Goal: Transaction & Acquisition: Purchase product/service

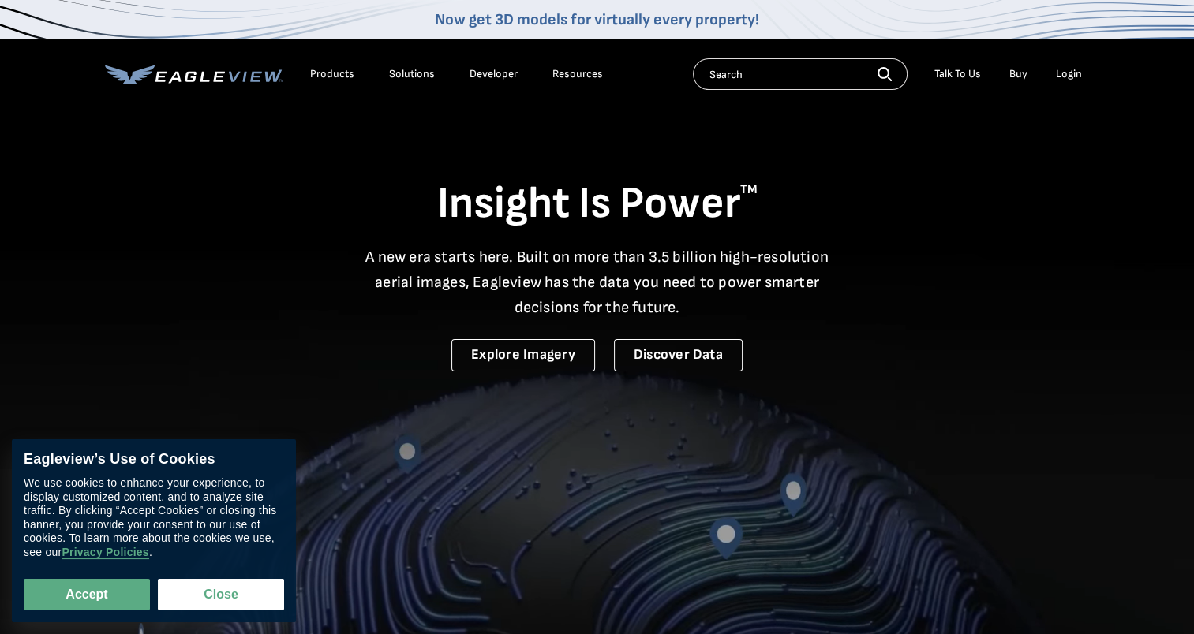
click at [1058, 79] on div "Login" at bounding box center [1069, 74] width 26 height 14
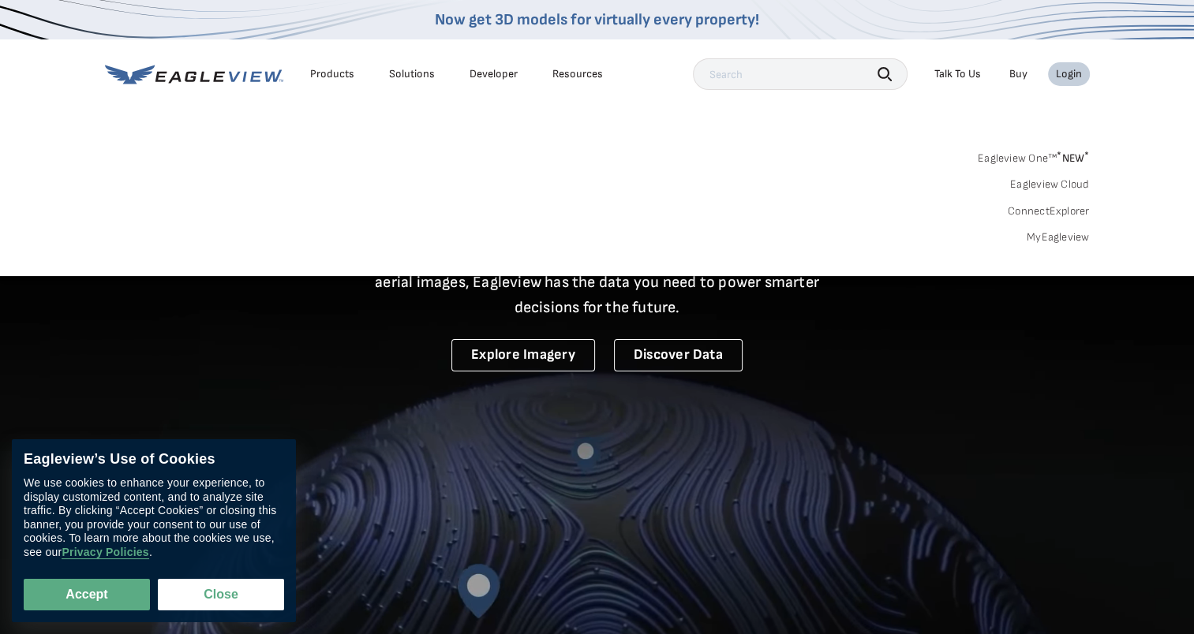
click at [1058, 79] on div "Login" at bounding box center [1069, 74] width 26 height 14
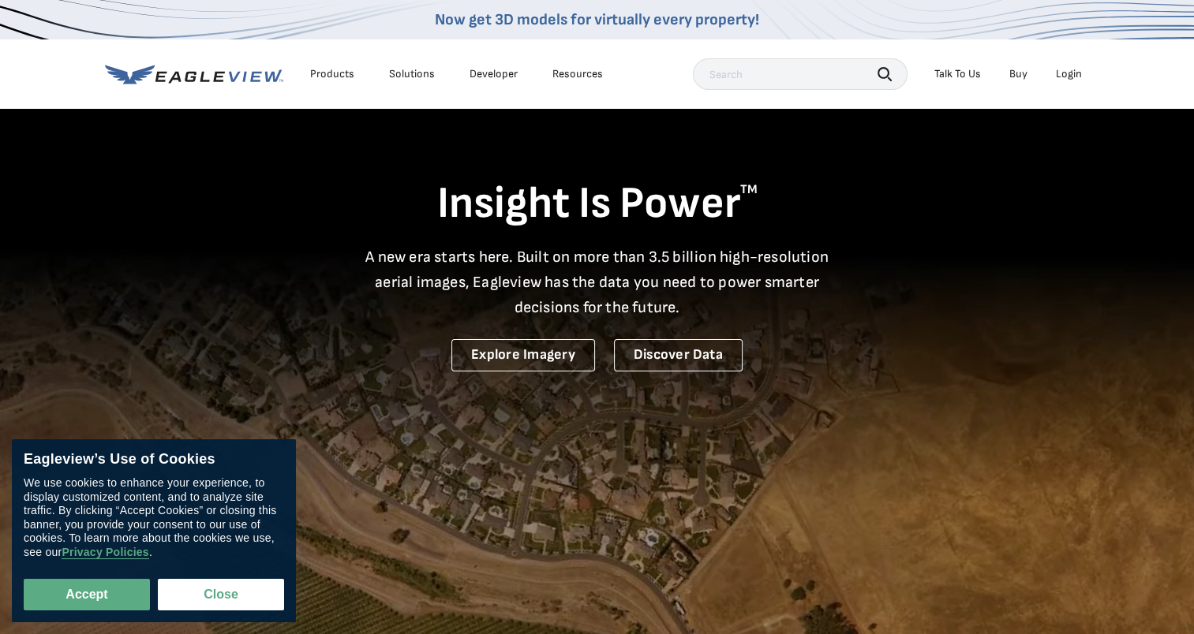
click at [1058, 79] on div "Login" at bounding box center [1069, 74] width 26 height 14
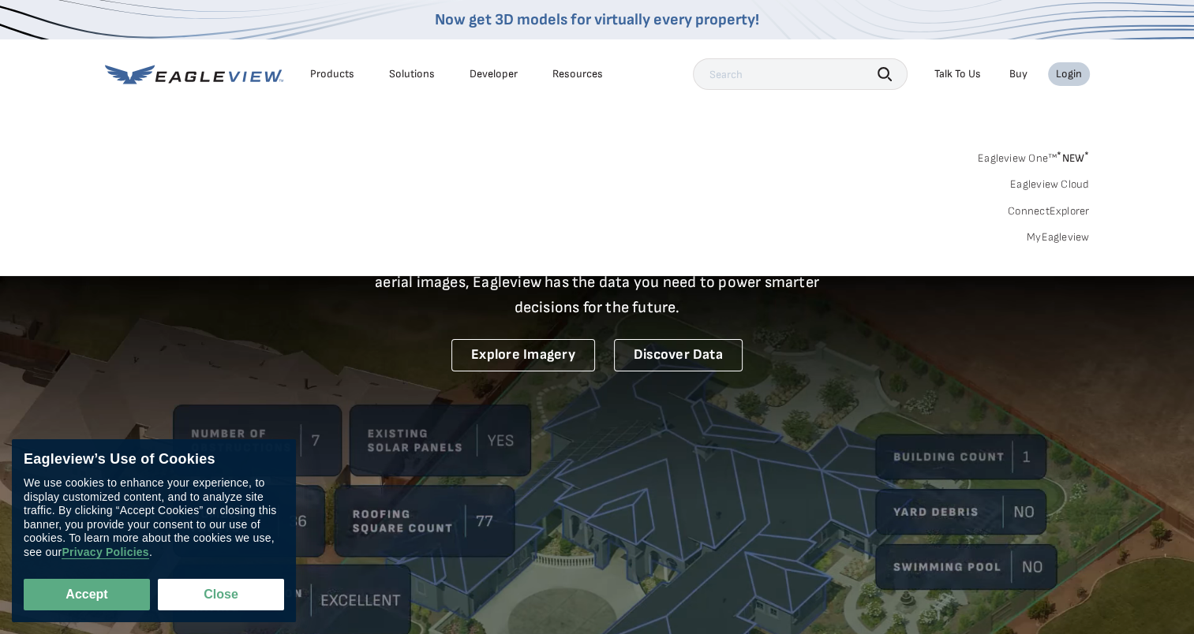
click at [1058, 79] on div "Login" at bounding box center [1069, 74] width 26 height 14
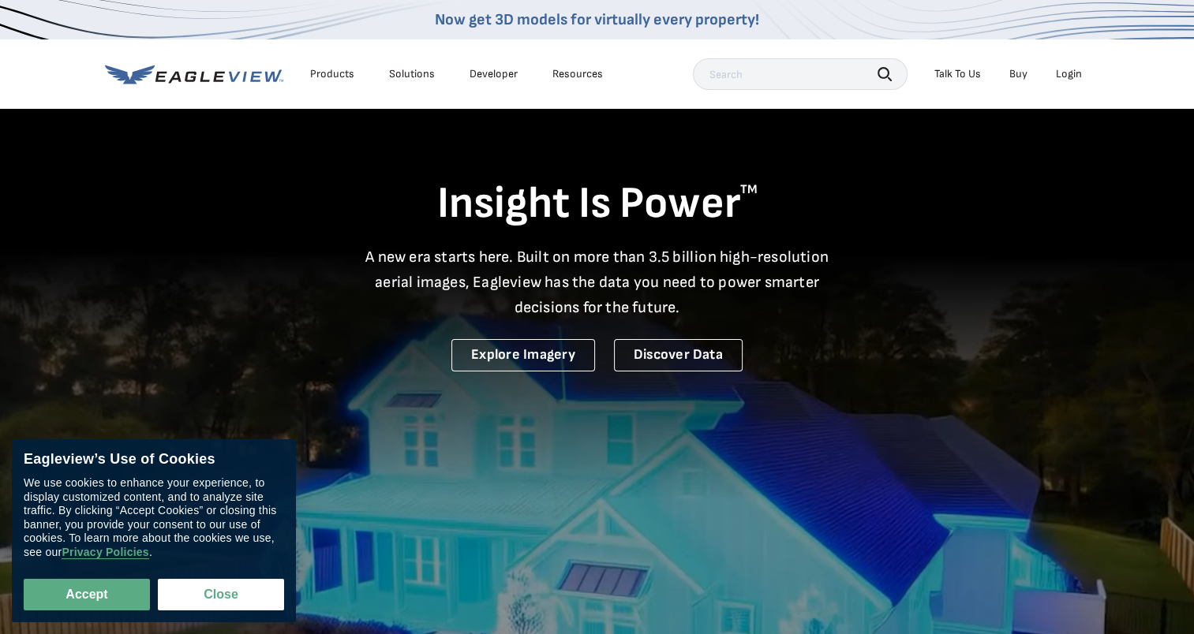
click at [1071, 65] on li "Login" at bounding box center [1069, 74] width 42 height 24
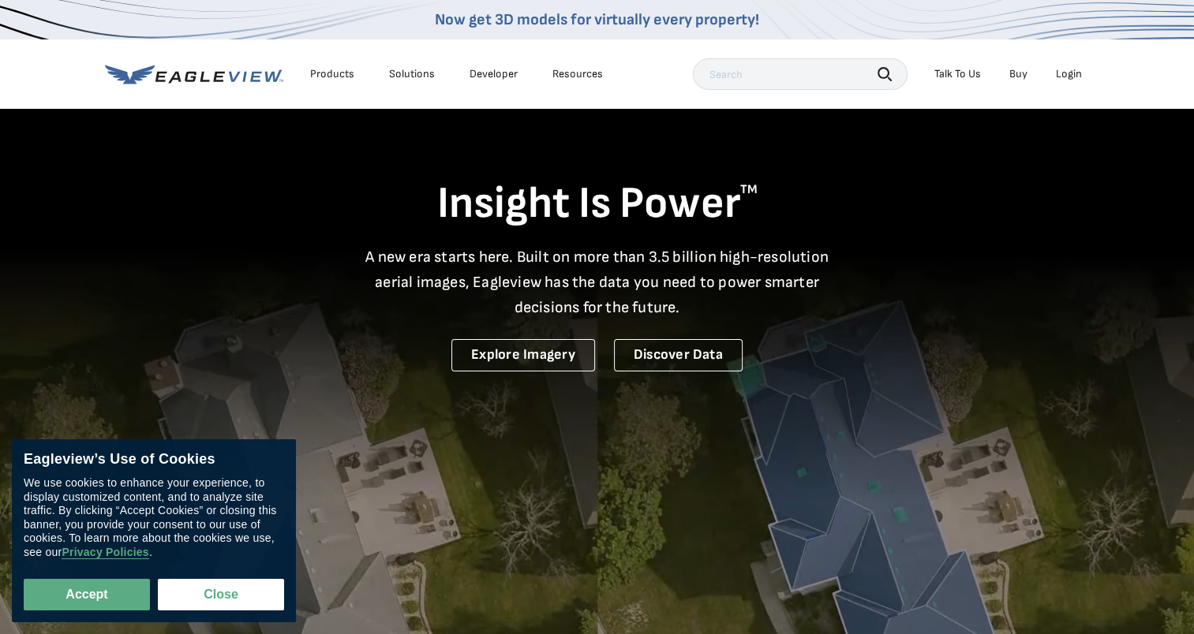
click at [1071, 69] on div "Login" at bounding box center [1069, 74] width 26 height 14
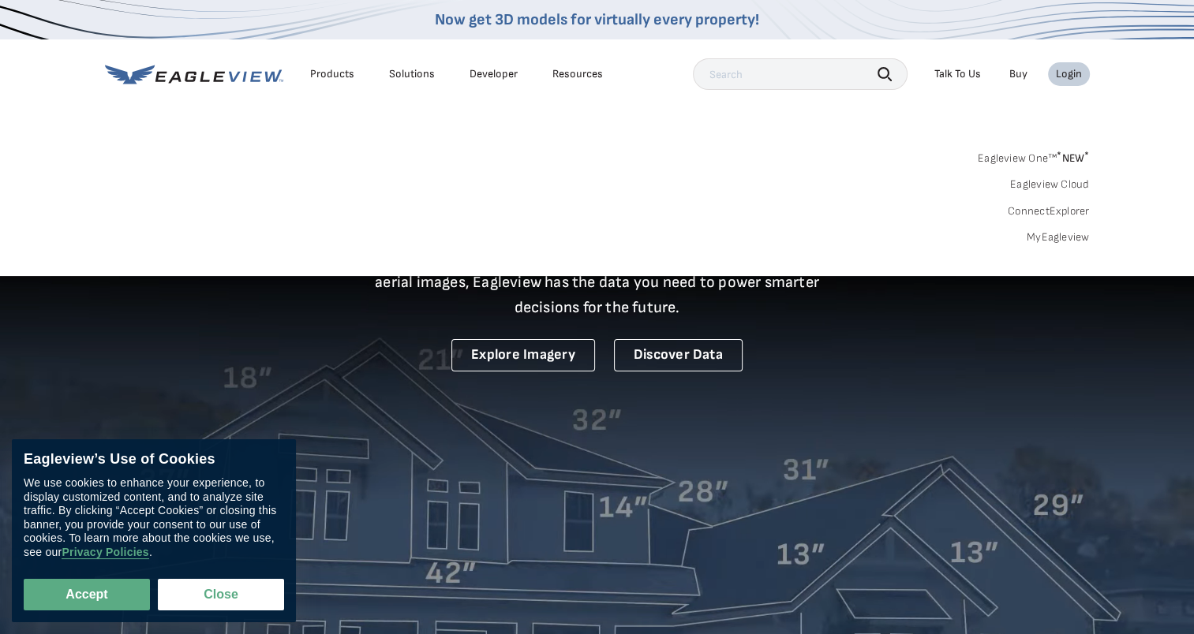
click at [1060, 246] on div "Search Products Our Product Areas Imagery 1-Inch GSD Aerial Imagery *" at bounding box center [597, 202] width 1194 height 148
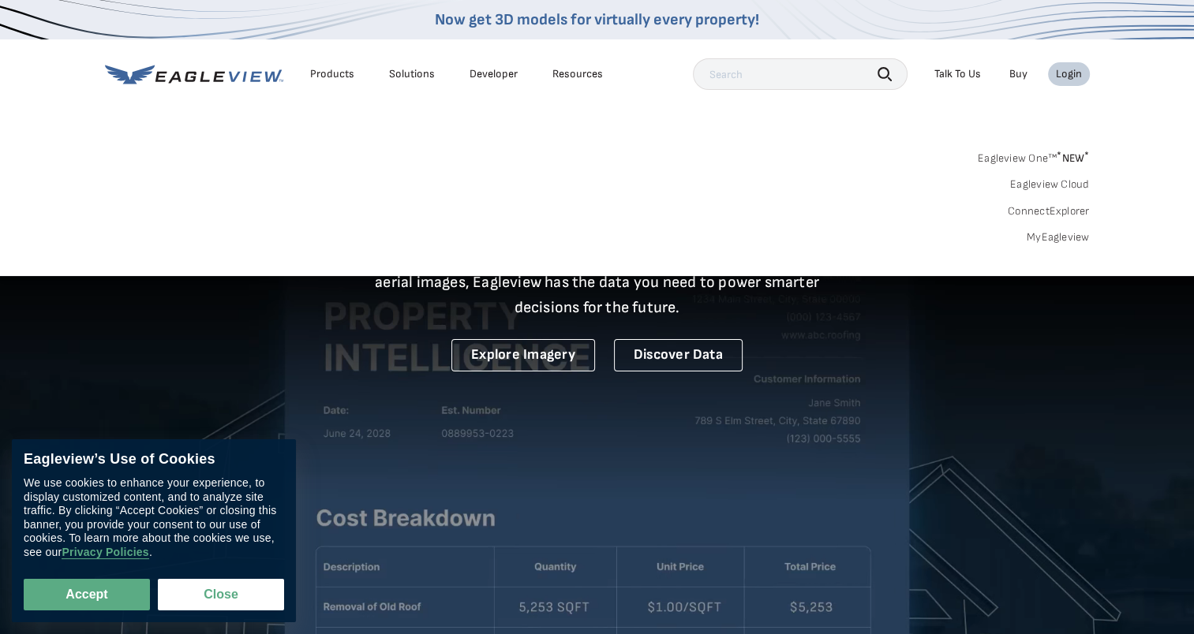
click at [1066, 239] on link "MyEagleview" at bounding box center [1057, 237] width 63 height 14
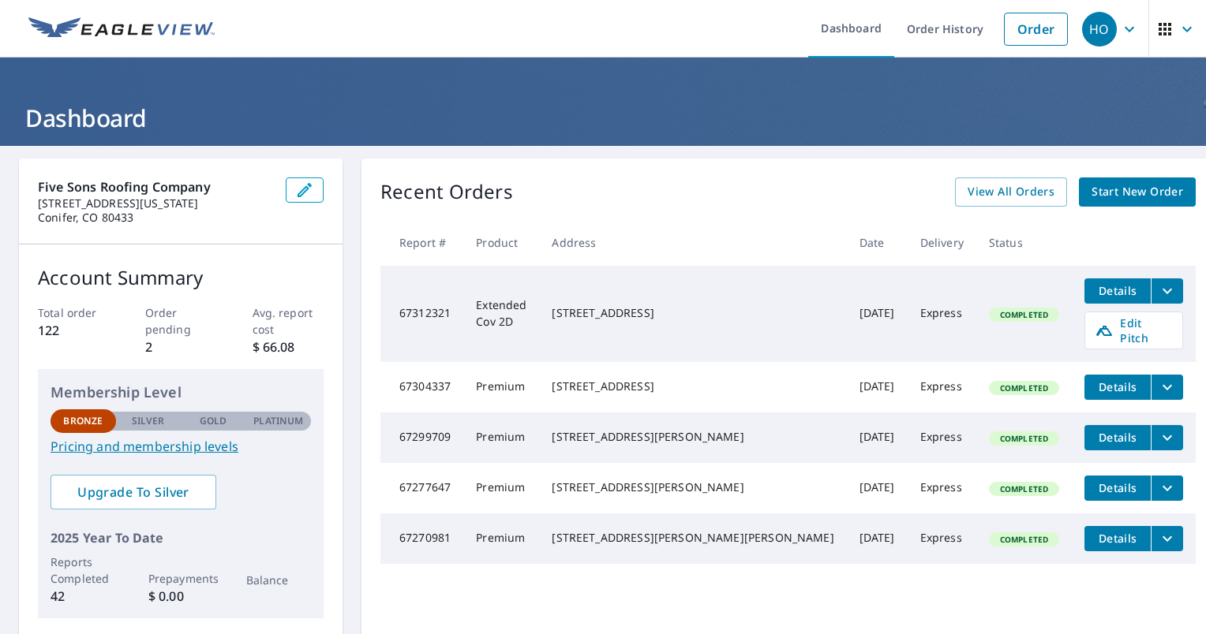
click at [1112, 598] on div "Recent Orders View All Orders Start New Order Report # Product Address Date Del…" at bounding box center [787, 398] width 853 height 479
click at [1015, 33] on link "Order" at bounding box center [1036, 29] width 64 height 33
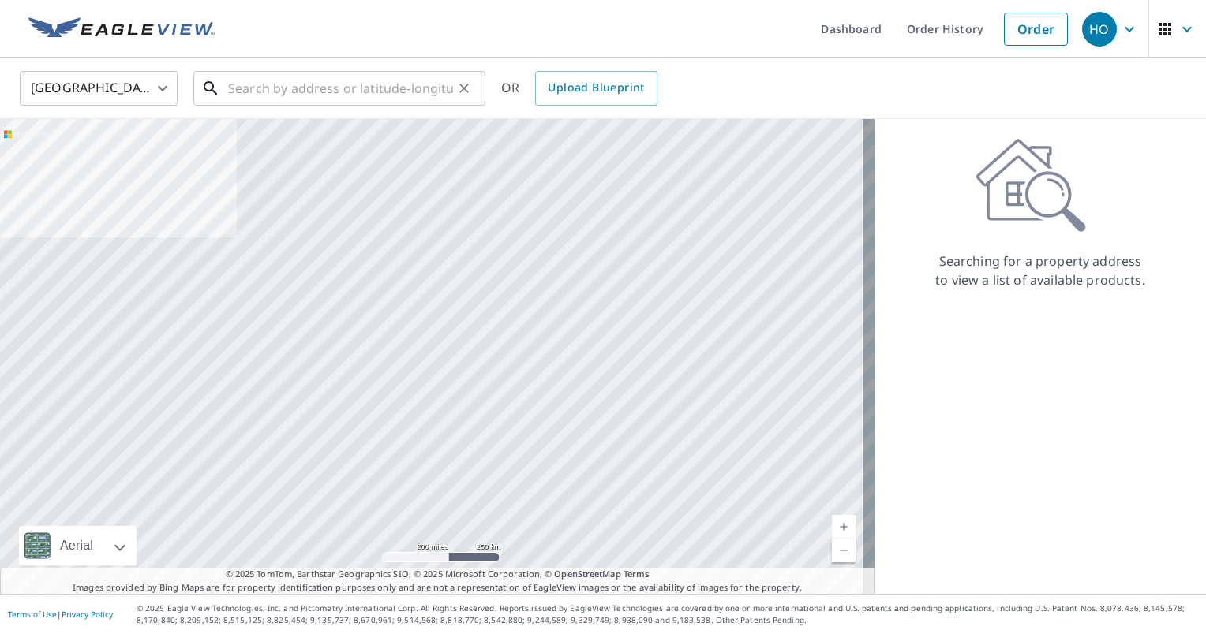
click at [249, 90] on input "text" at bounding box center [340, 88] width 225 height 44
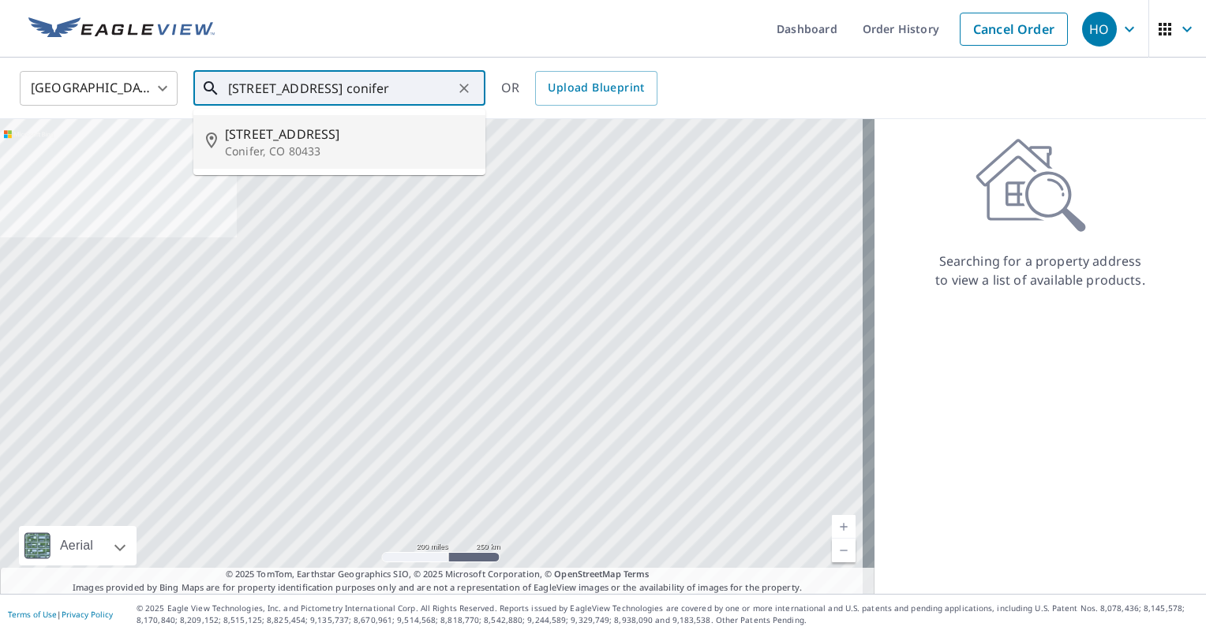
click at [276, 152] on p "Conifer, CO 80433" at bounding box center [349, 152] width 248 height 16
type input "12029 Circle Dr Conifer, CO 80433"
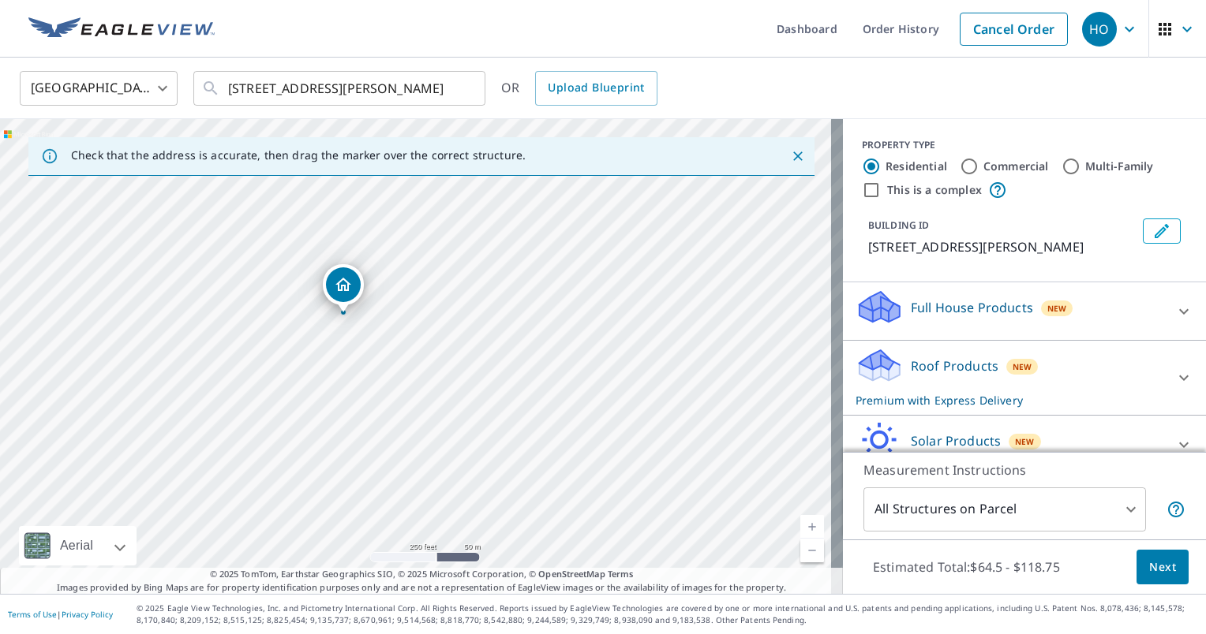
click at [1038, 394] on p "Premium with Express Delivery" at bounding box center [1009, 400] width 309 height 17
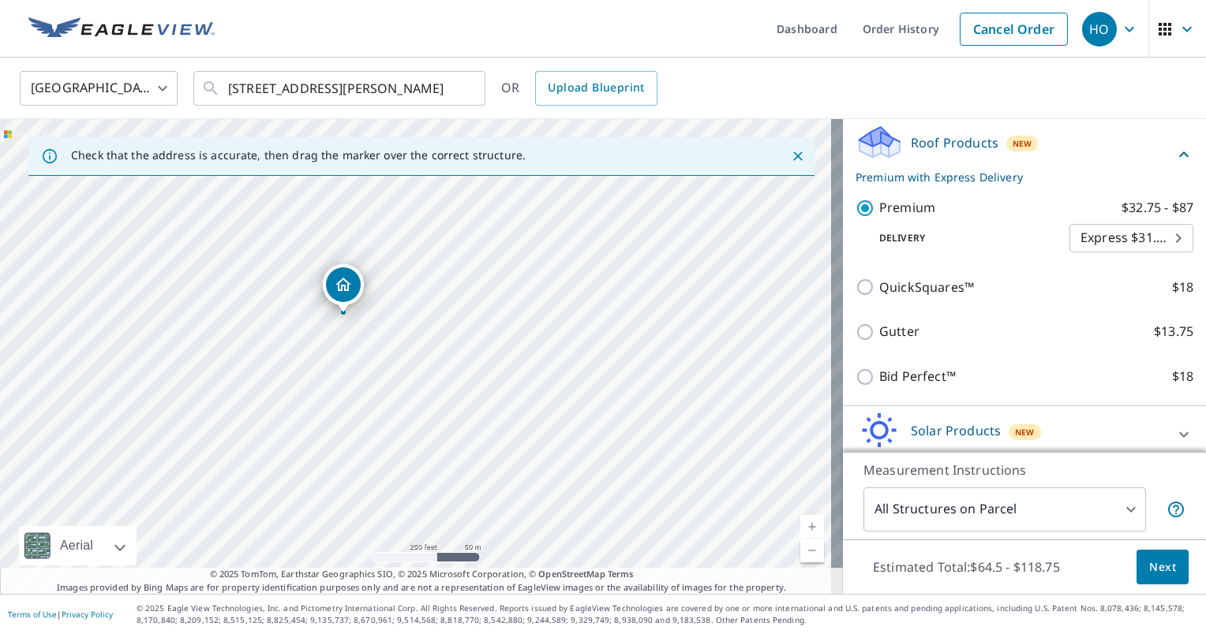
scroll to position [292, 0]
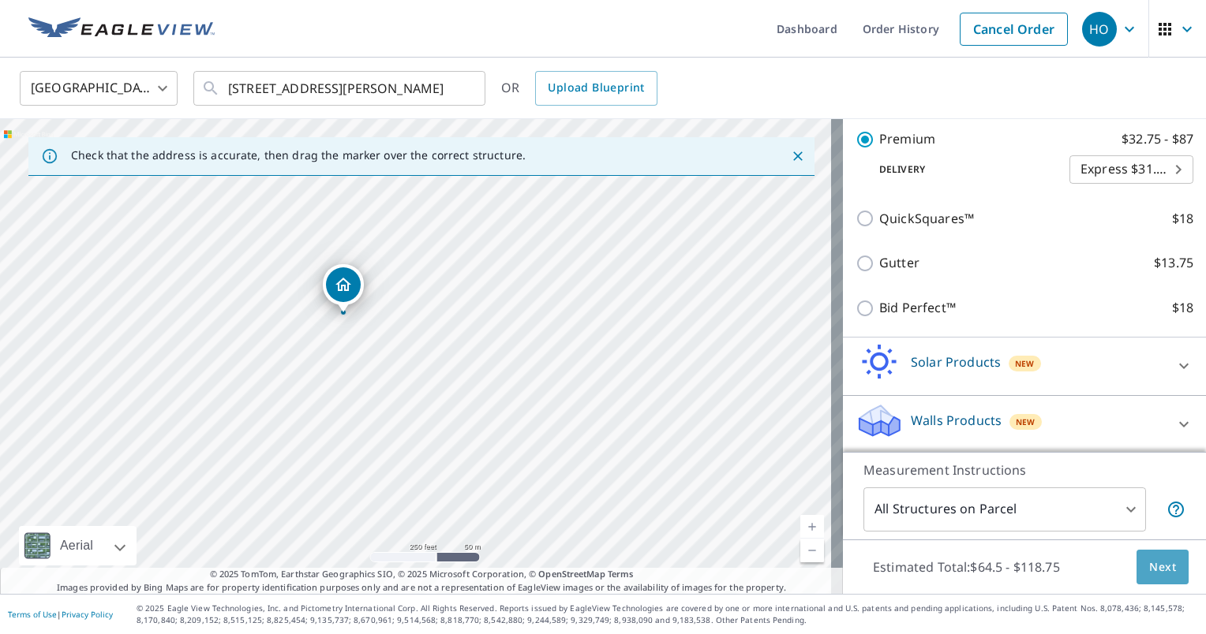
click at [1155, 578] on button "Next" at bounding box center [1162, 568] width 52 height 36
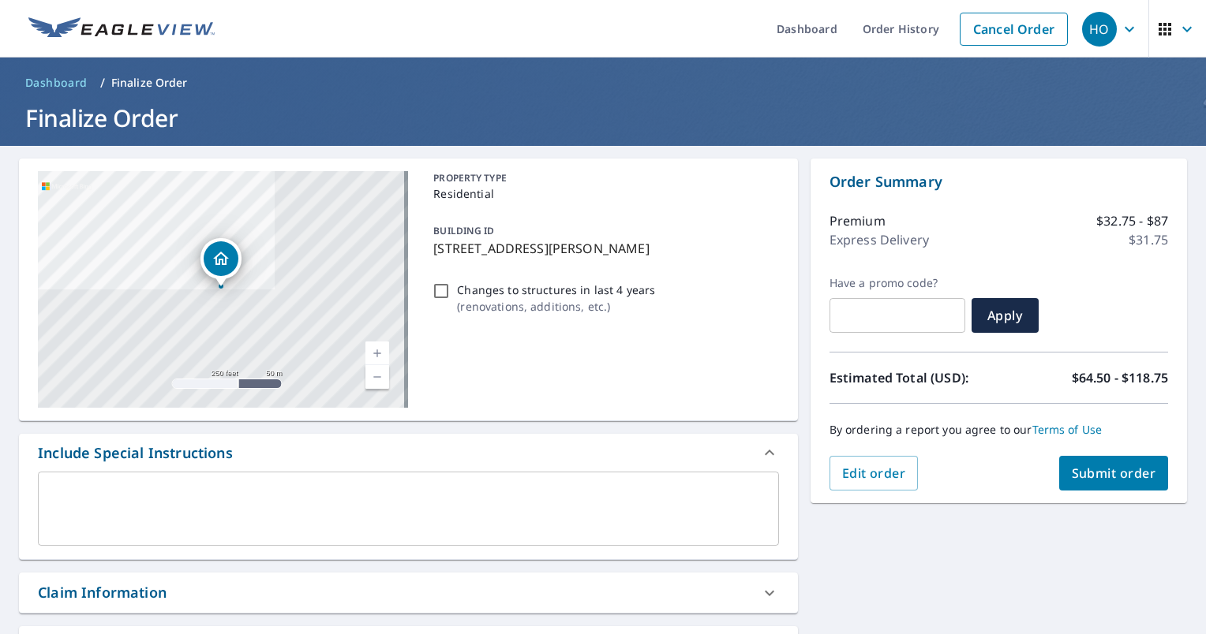
click at [1087, 465] on span "Submit order" at bounding box center [1113, 473] width 84 height 17
